Goal: Feedback & Contribution: Submit feedback/report problem

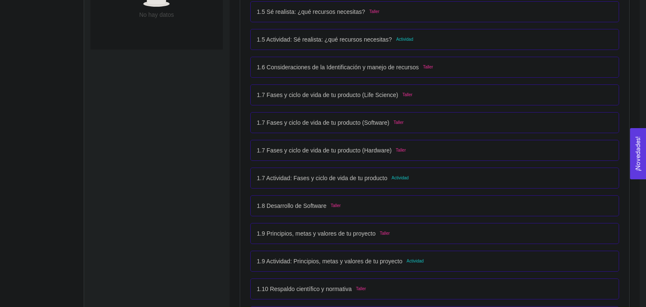
scroll to position [622, 0]
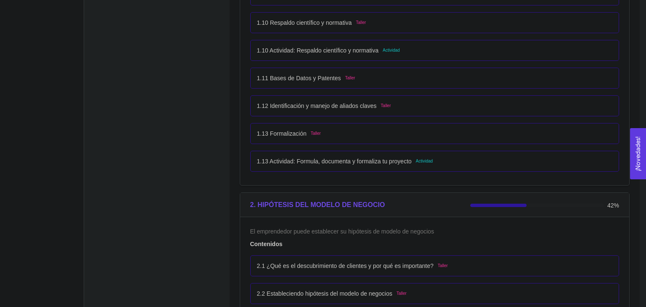
click at [322, 163] on div "1.13 Actividad: Formula, documenta y formaliza tu proyecto Actividad" at bounding box center [435, 161] width 356 height 9
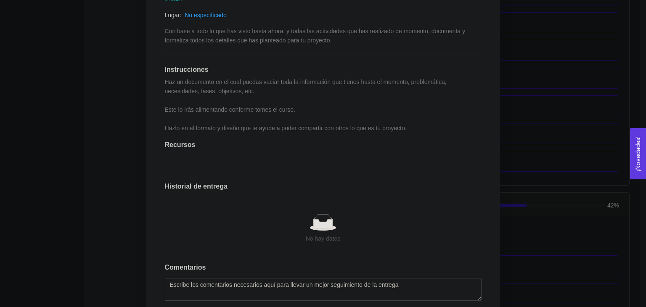
scroll to position [223, 0]
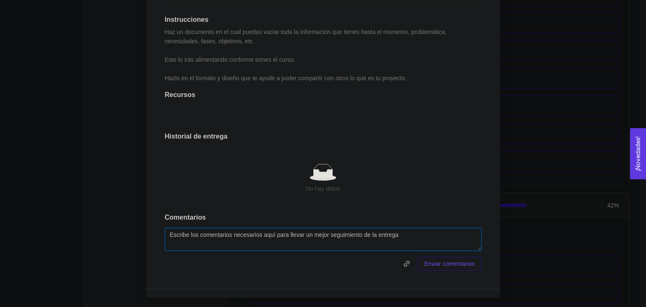
click at [196, 246] on textarea at bounding box center [323, 239] width 317 height 23
paste textarea "[URL][DOMAIN_NAME]"
type textarea "[URL][DOMAIN_NAME]"
click at [270, 257] on span at bounding box center [289, 263] width 249 height 13
click at [322, 263] on span "Enviar comentarios" at bounding box center [449, 263] width 50 height 9
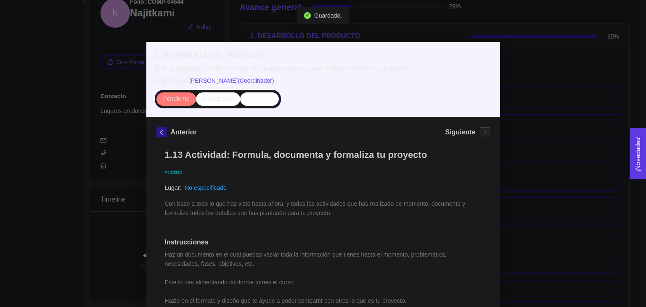
scroll to position [182, 0]
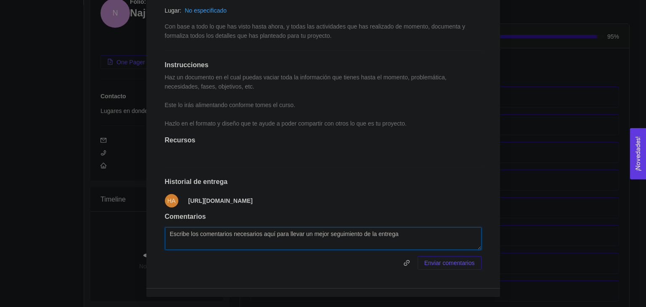
click at [215, 240] on textarea at bounding box center [323, 238] width 317 height 23
type textarea "("
type textarea "(Primer link incorrecto)"
click at [322, 267] on span "Enviar comentarios" at bounding box center [449, 263] width 50 height 9
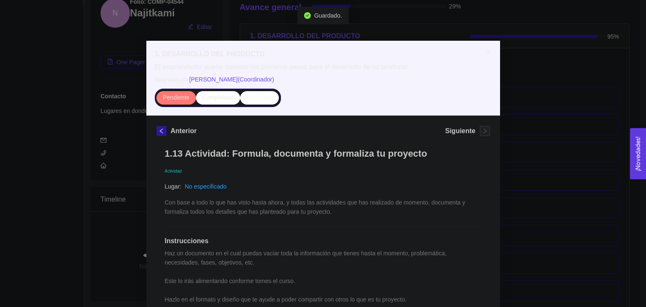
scroll to position [0, 0]
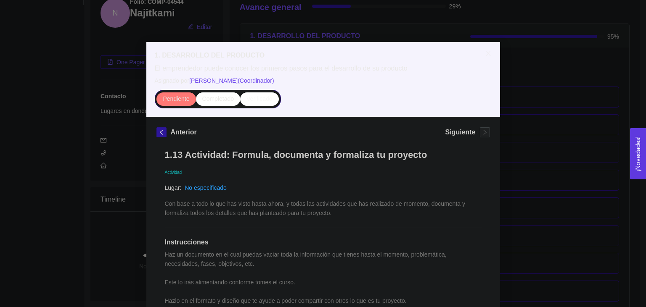
click at [322, 166] on div "1. DESARROLLO DEL PRODUCTO El emprendedor puede conocer los primeros pasos para…" at bounding box center [323, 153] width 646 height 307
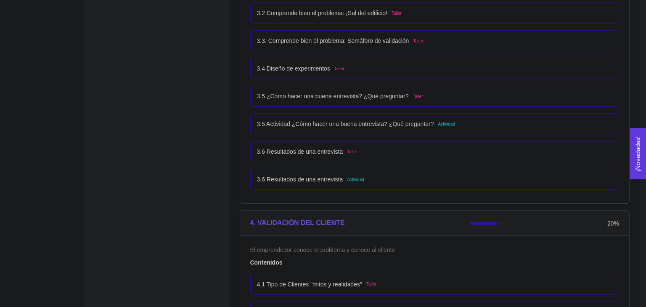
scroll to position [1169, 0]
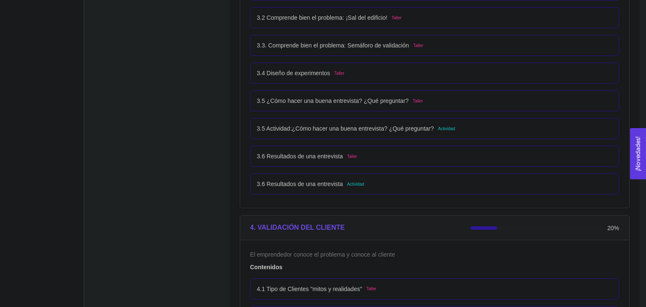
click at [322, 185] on div "3.6 Resultados de una entrevista Actividad" at bounding box center [435, 184] width 356 height 9
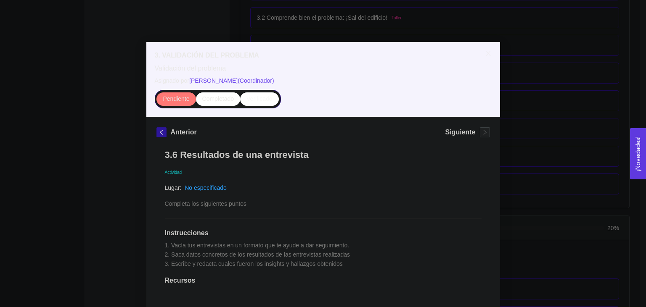
scroll to position [186, 0]
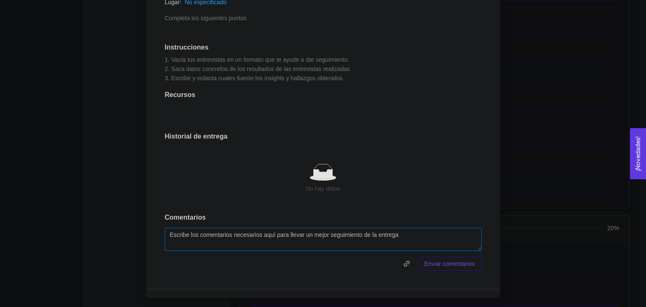
click at [211, 229] on textarea at bounding box center [323, 239] width 317 height 23
paste textarea "[URL][DOMAIN_NAME]"
type textarea "[URL][DOMAIN_NAME]"
click at [322, 267] on span "Enviar comentarios" at bounding box center [449, 263] width 50 height 9
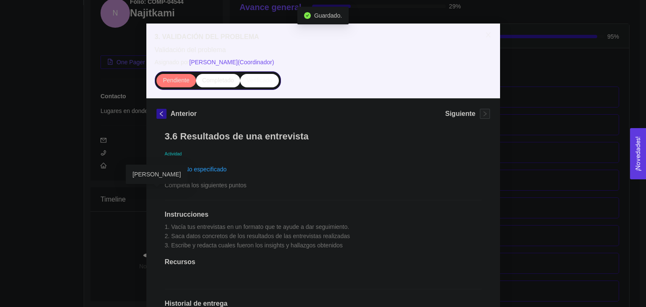
scroll to position [0, 0]
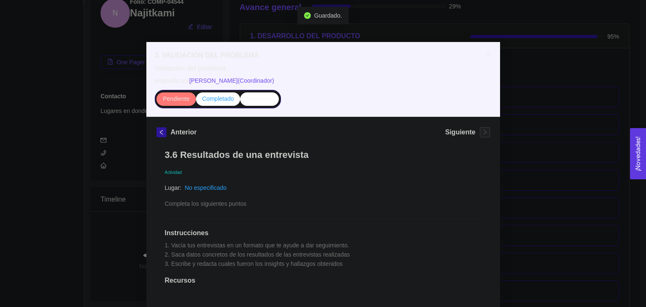
click at [214, 95] on span "Completado" at bounding box center [218, 98] width 32 height 7
click at [196, 101] on input "Completado" at bounding box center [196, 101] width 0 height 0
click at [322, 51] on span "Close" at bounding box center [488, 54] width 24 height 24
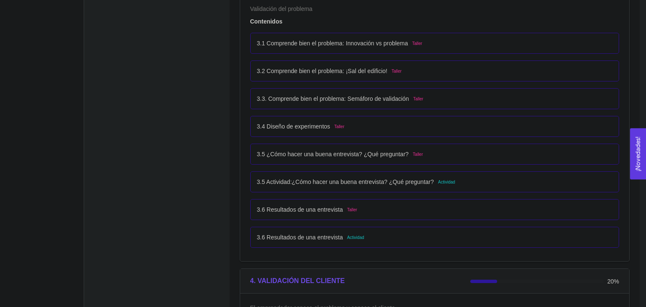
scroll to position [1080, 0]
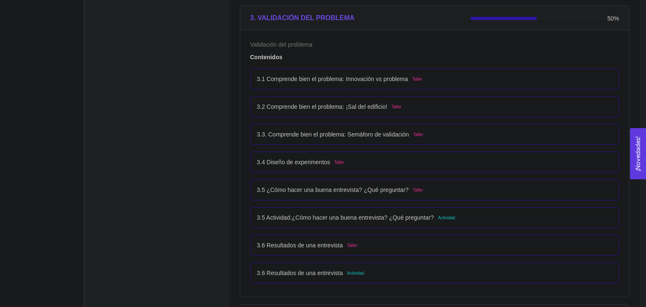
click at [322, 272] on div "3.6 Resultados de una entrevista Actividad" at bounding box center [435, 273] width 356 height 9
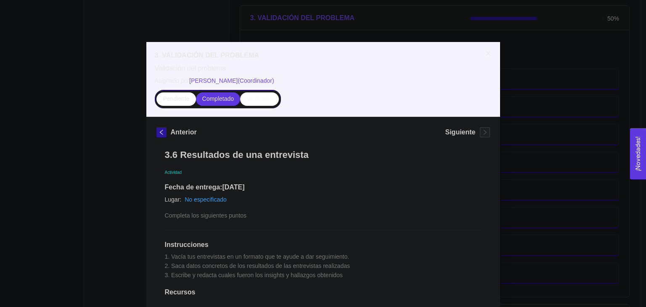
click at [322, 56] on icon "close" at bounding box center [488, 53] width 7 height 7
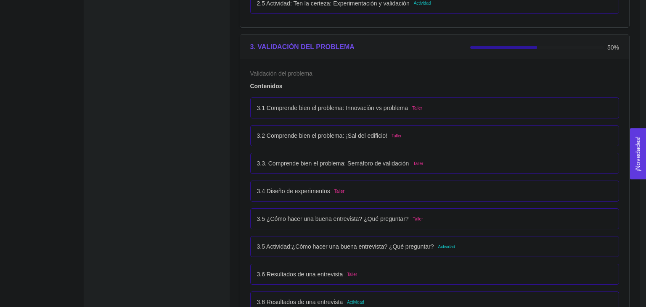
scroll to position [1036, 0]
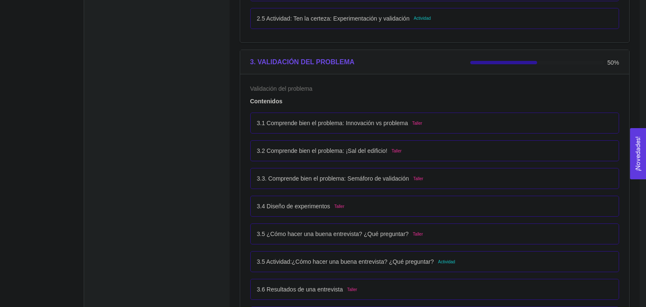
click at [322, 239] on div "3.5 ¿Cómo hacer una buena entrevista? ¿Qué preguntar? Taller" at bounding box center [434, 234] width 369 height 21
click at [322, 233] on div "3.5 ¿Cómo hacer una buena entrevista? ¿Qué preguntar? Taller" at bounding box center [435, 234] width 356 height 9
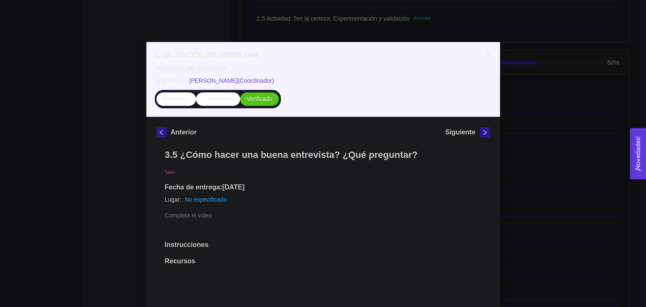
click at [322, 55] on icon "close" at bounding box center [488, 53] width 7 height 7
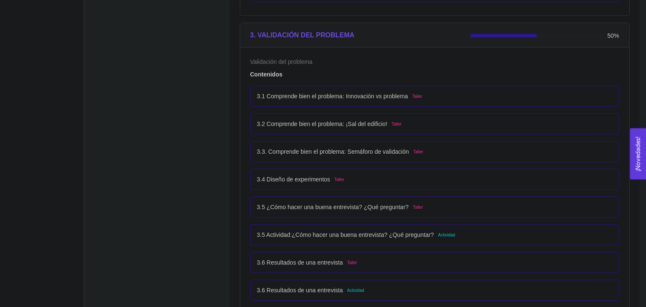
scroll to position [1080, 0]
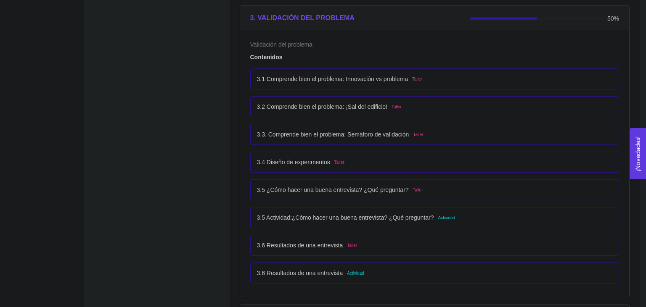
click at [322, 243] on div "3.6 Resultados de una entrevista Taller" at bounding box center [435, 245] width 356 height 9
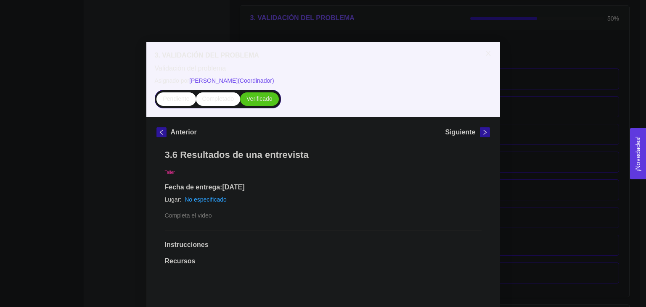
click at [322, 53] on span "Close" at bounding box center [488, 54] width 24 height 24
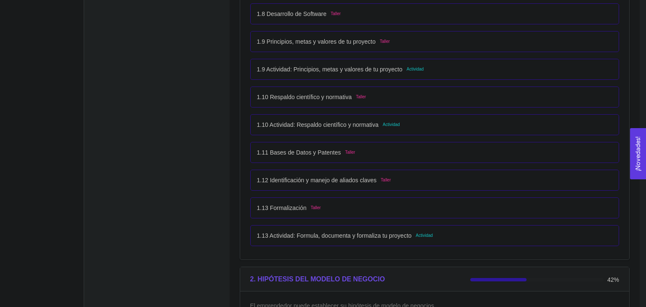
scroll to position [592, 0]
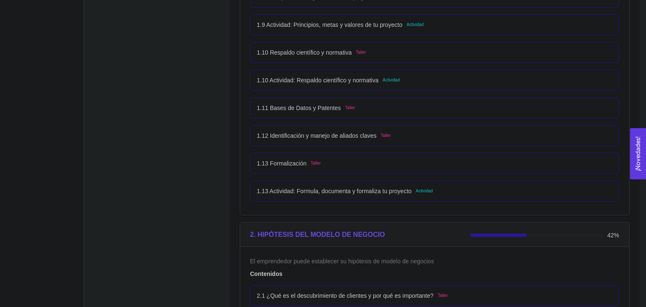
click at [322, 198] on div "1.13 Actividad: Formula, documenta y formaliza tu proyecto Actividad" at bounding box center [434, 191] width 369 height 21
click at [322, 192] on div "1.13 Actividad: Formula, documenta y formaliza tu proyecto Actividad" at bounding box center [435, 191] width 356 height 9
